Goal: Information Seeking & Learning: Learn about a topic

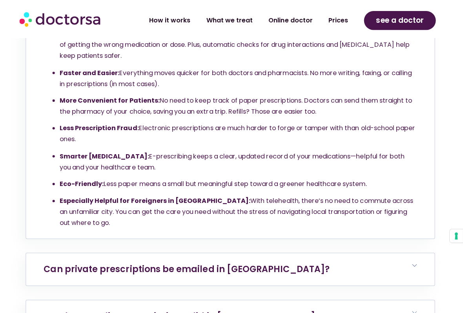
scroll to position [4730, 0]
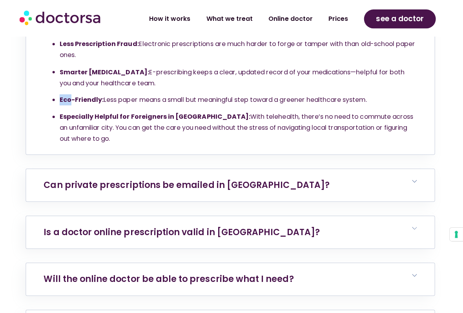
scroll to position [4813, 0]
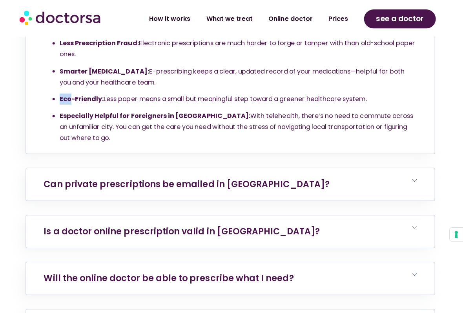
click at [390, 169] on h6 "Can private prescriptions be emailed in [GEOGRAPHIC_DATA]?" at bounding box center [231, 185] width 407 height 32
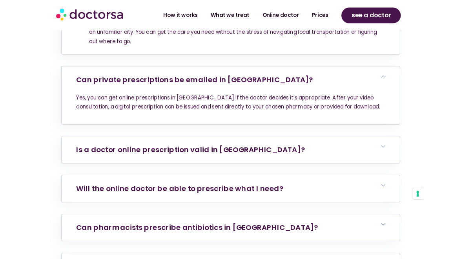
scroll to position [4902, 0]
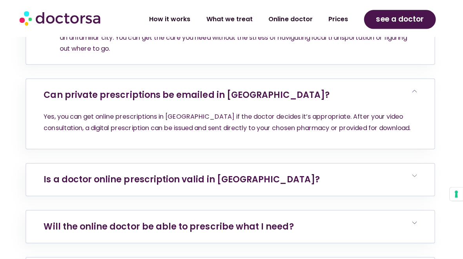
click at [384, 164] on h6 "Is a doctor online prescription valid in [GEOGRAPHIC_DATA]?" at bounding box center [231, 180] width 407 height 32
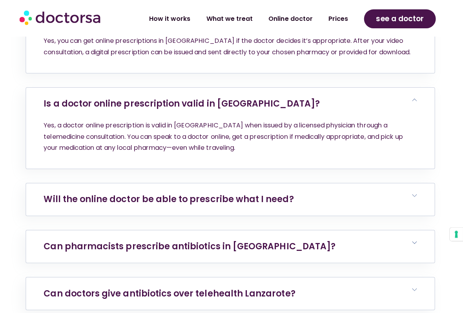
scroll to position [4978, 0]
click at [382, 183] on h6 "Will the online doctor be able to prescribe what I need?" at bounding box center [231, 199] width 407 height 32
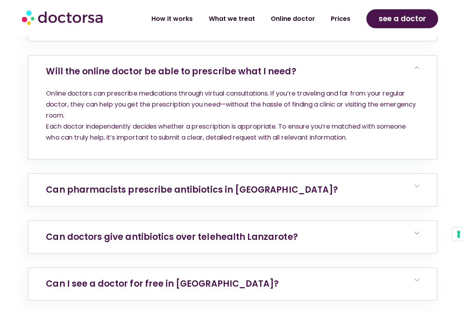
scroll to position [5105, 0]
click at [392, 174] on h6 "Can pharmacists prescribe antibiotics in [GEOGRAPHIC_DATA]?" at bounding box center [231, 190] width 407 height 32
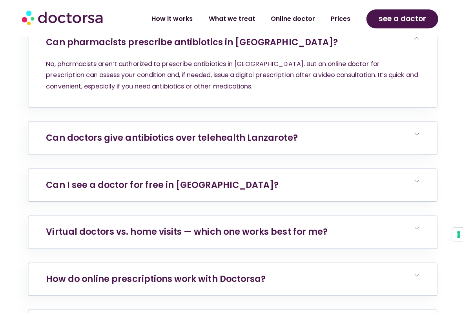
scroll to position [5253, 0]
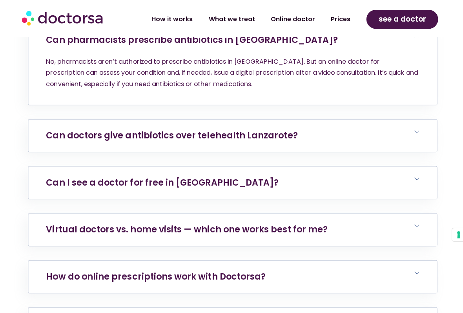
click at [396, 167] on h6 "Can I see a doctor for free in [GEOGRAPHIC_DATA]?" at bounding box center [231, 183] width 407 height 32
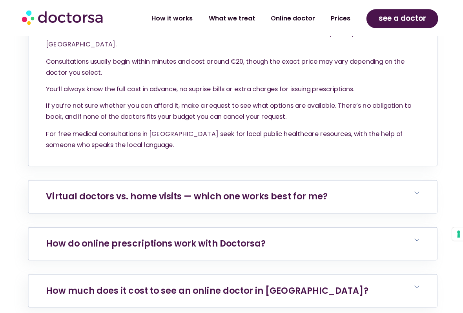
scroll to position [5447, 0]
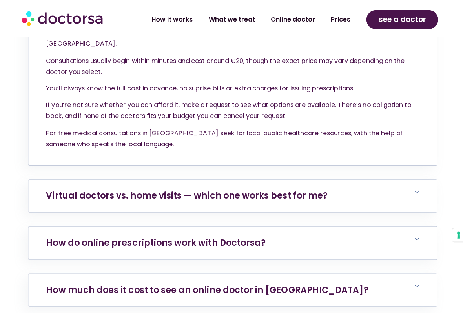
click at [400, 179] on h6 "Virtual doctors vs. home visits — which one works best for me?" at bounding box center [231, 195] width 407 height 32
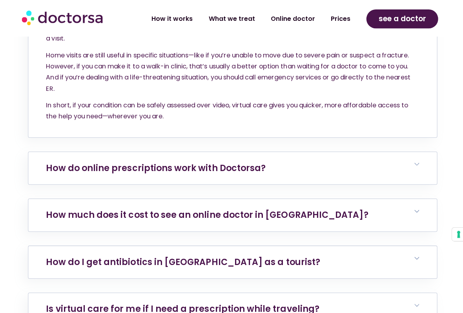
click at [397, 153] on h6 "How do online prescriptions work with Doctorsa?" at bounding box center [231, 169] width 407 height 32
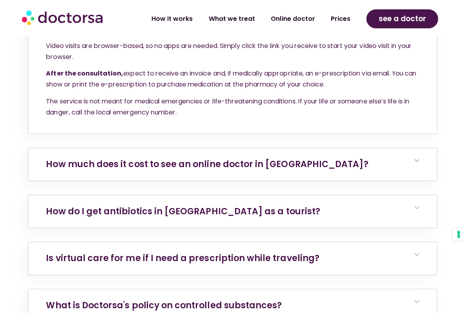
scroll to position [5911, 0]
click at [408, 148] on h6 "How much does it cost to see an online doctor in [GEOGRAPHIC_DATA]?" at bounding box center [231, 164] width 407 height 32
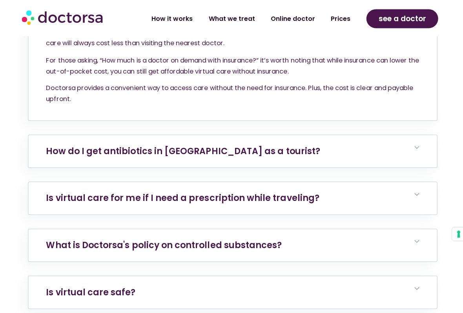
scroll to position [6124, 0]
click at [408, 135] on h6 "How do I get antibiotics in [GEOGRAPHIC_DATA] as a tourist?" at bounding box center [231, 151] width 407 height 32
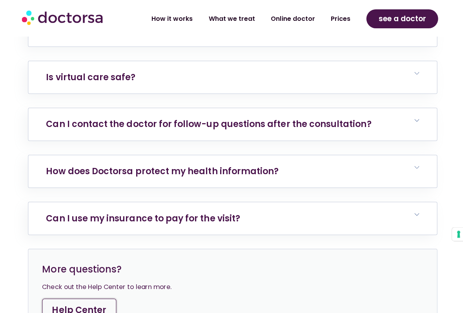
scroll to position [6427, 0]
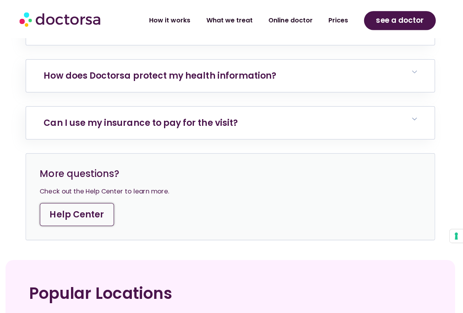
click at [407, 106] on h6 "Can I use my insurance to pay for the visit?" at bounding box center [231, 122] width 407 height 32
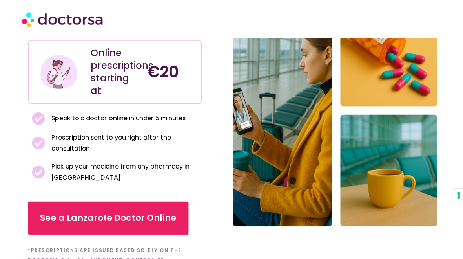
scroll to position [0, 0]
